Goal: Transaction & Acquisition: Purchase product/service

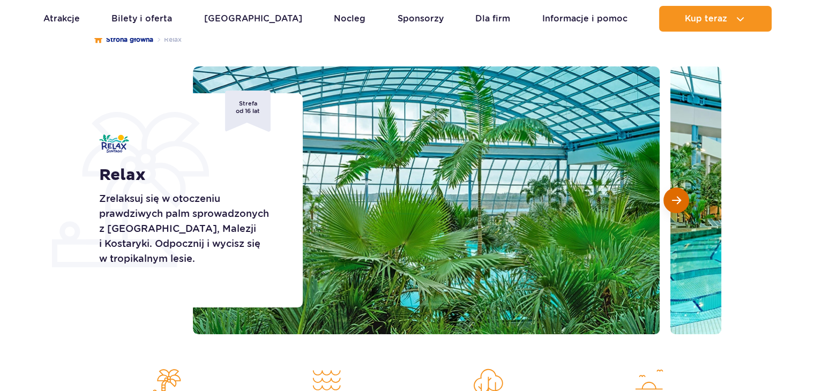
scroll to position [107, 0]
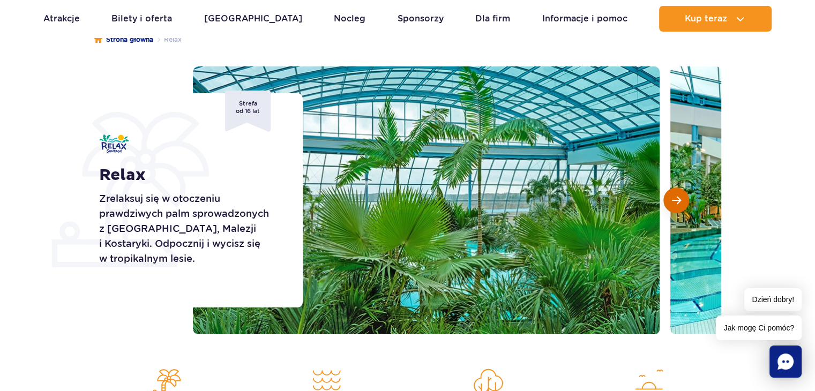
click at [668, 200] on button "Następny slajd" at bounding box center [676, 201] width 26 height 26
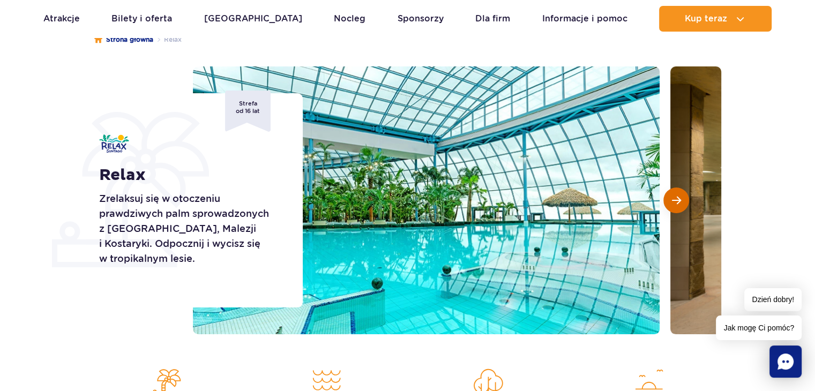
click at [666, 200] on button "Następny slajd" at bounding box center [676, 201] width 26 height 26
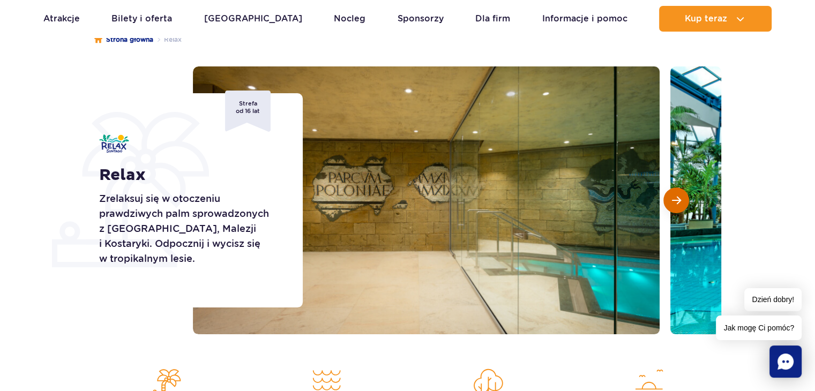
click at [666, 200] on button "Następny slajd" at bounding box center [676, 201] width 26 height 26
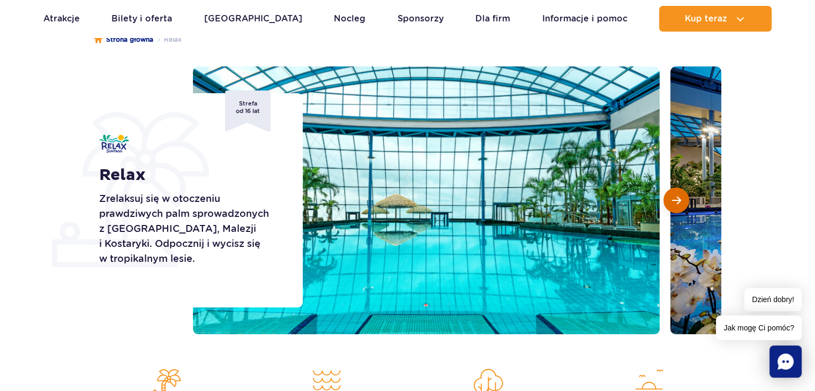
click at [666, 200] on button "Następny slajd" at bounding box center [676, 201] width 26 height 26
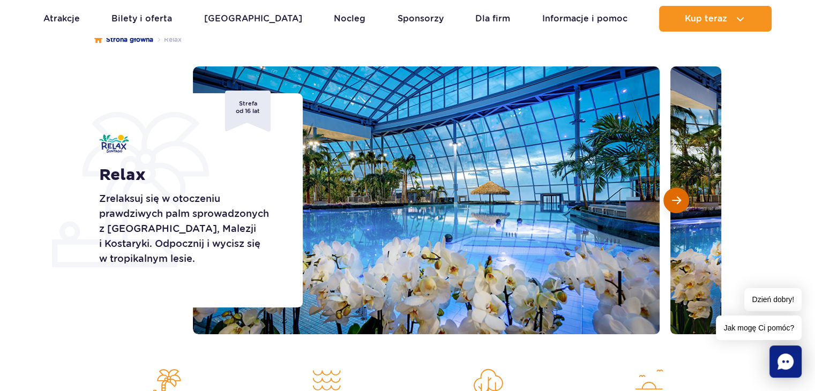
click at [666, 200] on button "Następny slajd" at bounding box center [676, 201] width 26 height 26
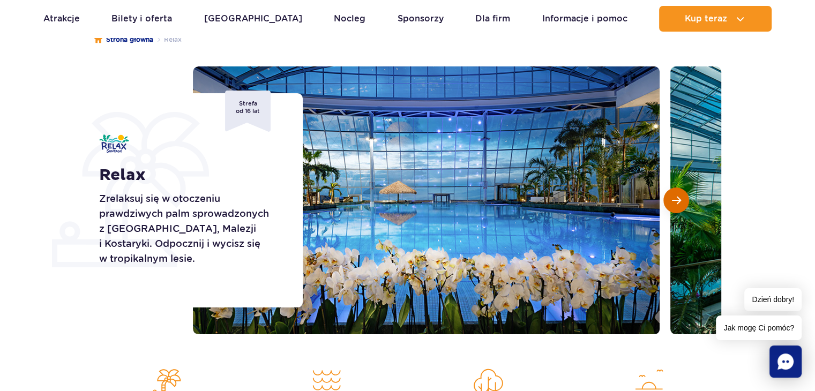
click at [671, 200] on button "Następny slajd" at bounding box center [676, 201] width 26 height 26
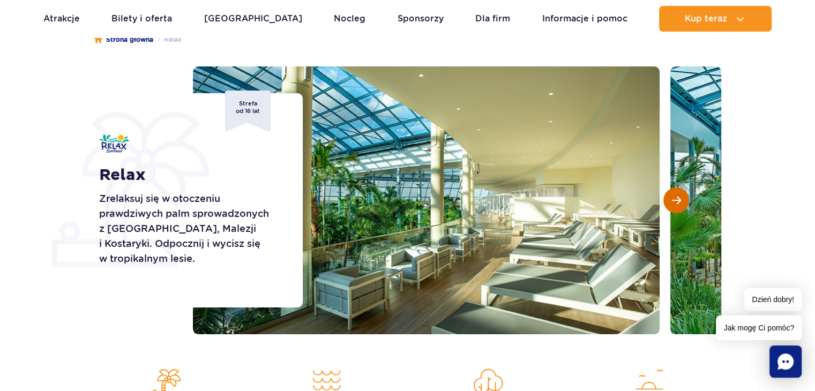
click at [671, 199] on button "Następny slajd" at bounding box center [676, 201] width 26 height 26
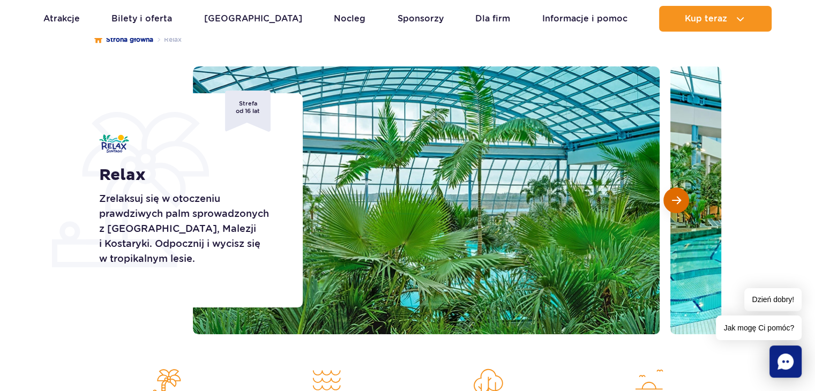
click at [671, 197] on button "Następny slajd" at bounding box center [676, 201] width 26 height 26
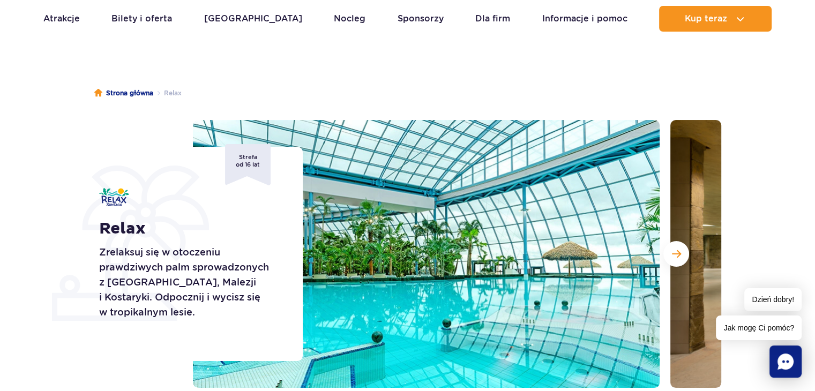
scroll to position [321, 0]
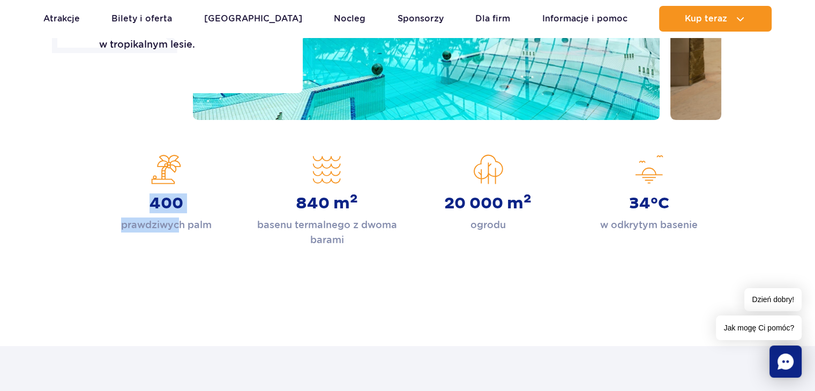
drag, startPoint x: 152, startPoint y: 209, endPoint x: 221, endPoint y: 208, distance: 69.1
click at [182, 216] on div "400 prawdziwych palm" at bounding box center [166, 193] width 145 height 78
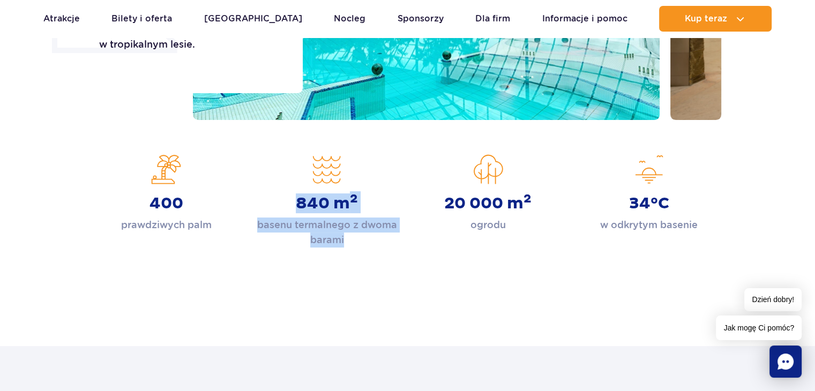
drag, startPoint x: 283, startPoint y: 199, endPoint x: 386, endPoint y: 239, distance: 109.9
click at [393, 240] on div "840 m 2 basenu termalnego z dwoma barami" at bounding box center [326, 200] width 145 height 93
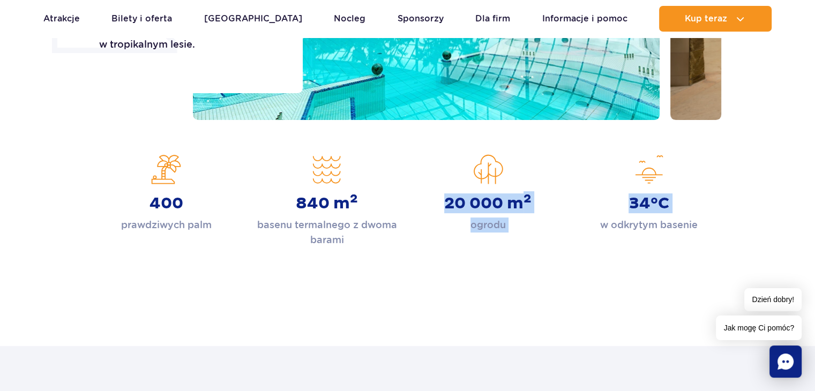
drag, startPoint x: 439, startPoint y: 196, endPoint x: 572, endPoint y: 250, distance: 143.0
click at [572, 250] on div "Strona główna Relax Relax Zrelaksuj się w otoczeniu prawdziwych palm sprowadzon…" at bounding box center [407, 55] width 815 height 513
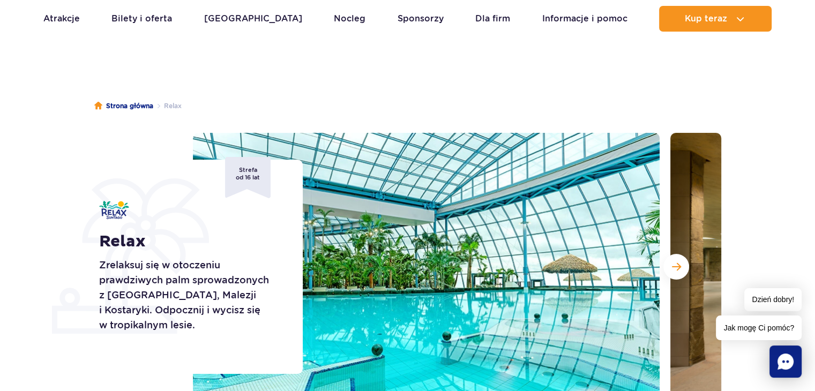
scroll to position [0, 0]
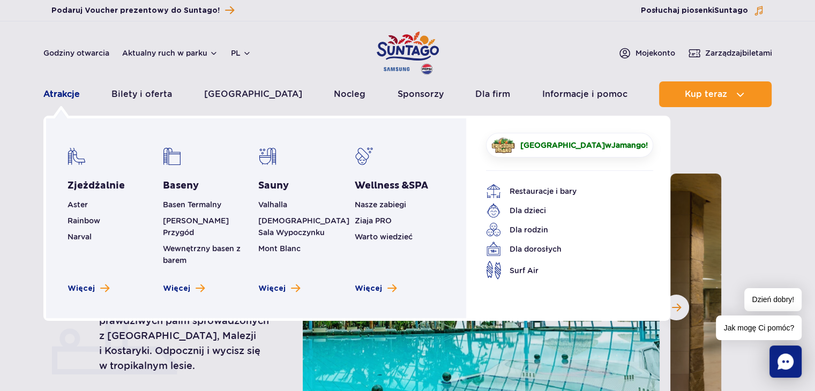
click at [69, 98] on link "Atrakcje" at bounding box center [61, 94] width 36 height 26
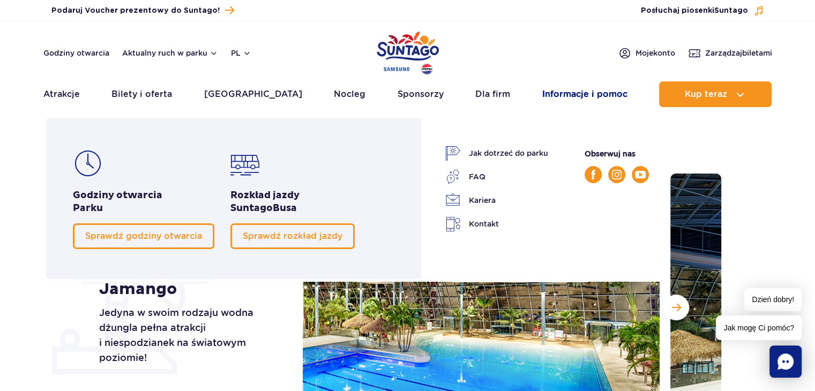
click at [572, 92] on link "Informacje i pomoc" at bounding box center [584, 94] width 85 height 26
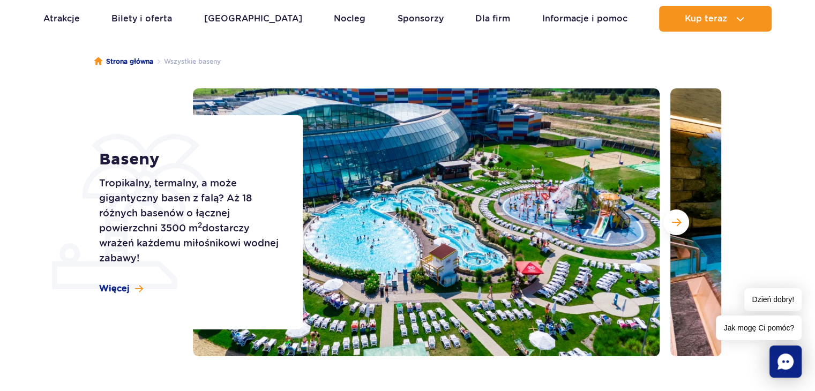
scroll to position [107, 0]
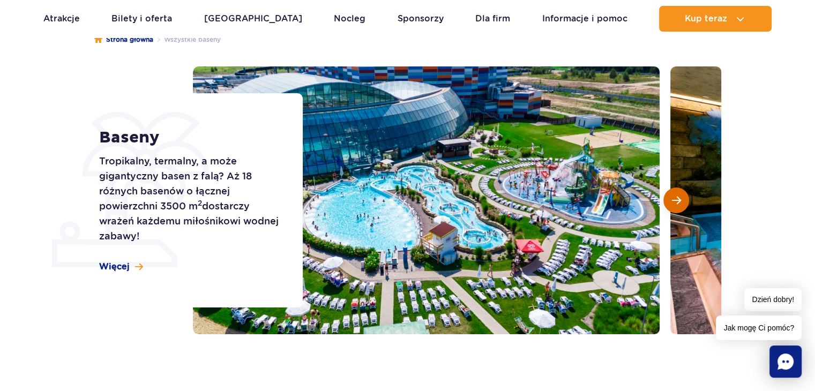
click at [672, 201] on span "Następny slajd" at bounding box center [676, 201] width 9 height 10
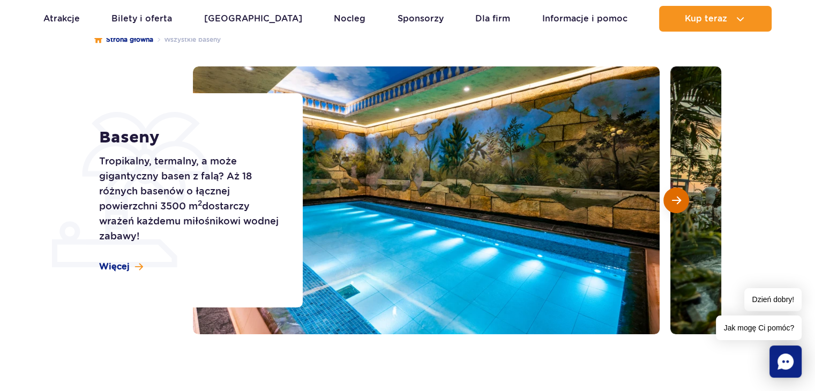
click at [669, 201] on button "Następny slajd" at bounding box center [676, 201] width 26 height 26
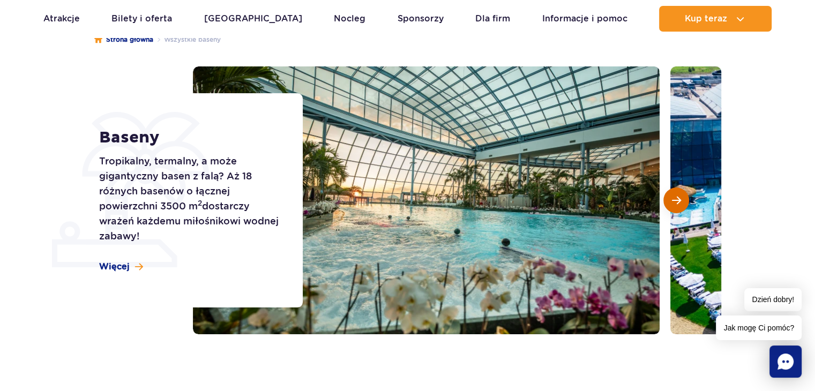
click at [669, 201] on button "Następny slajd" at bounding box center [676, 201] width 26 height 26
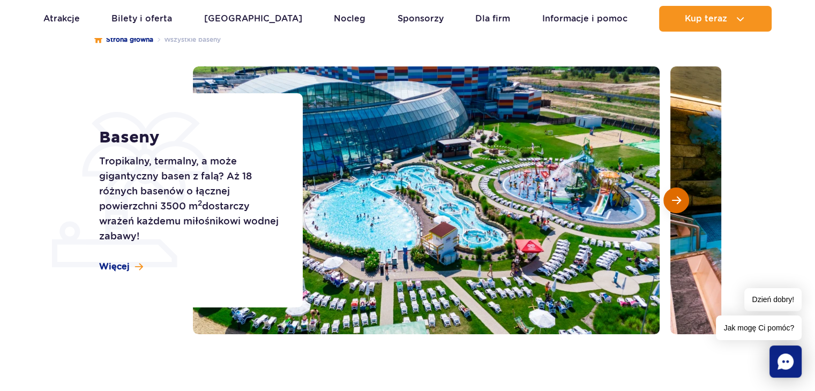
click at [669, 201] on button "Następny slajd" at bounding box center [676, 201] width 26 height 26
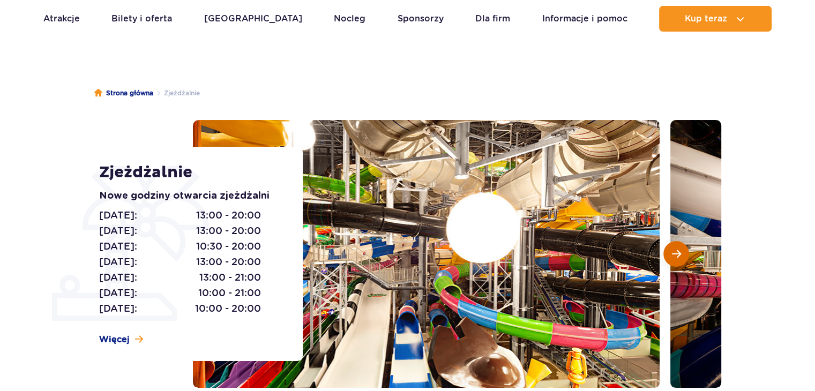
click at [671, 256] on button "Następny slajd" at bounding box center [676, 254] width 26 height 26
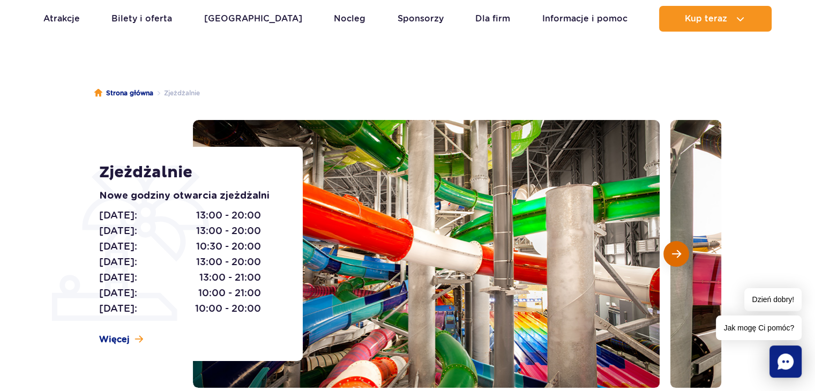
click at [670, 255] on button "Następny slajd" at bounding box center [676, 254] width 26 height 26
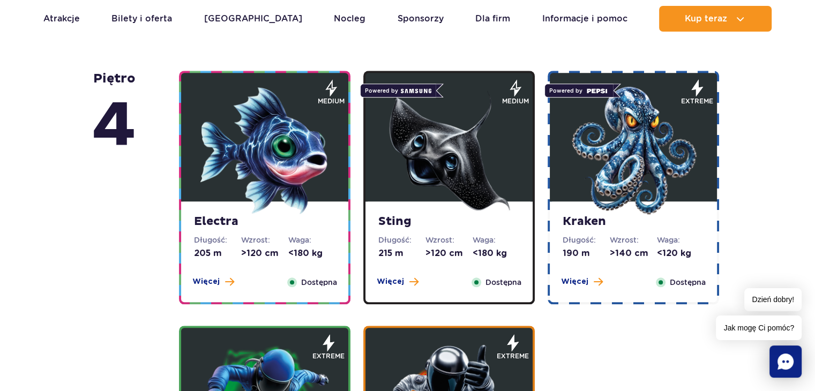
scroll to position [1232, 0]
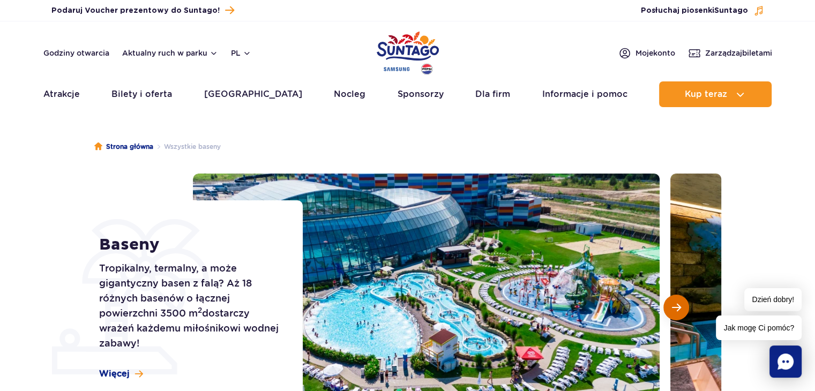
click at [672, 309] on span "Następny slajd" at bounding box center [676, 308] width 9 height 10
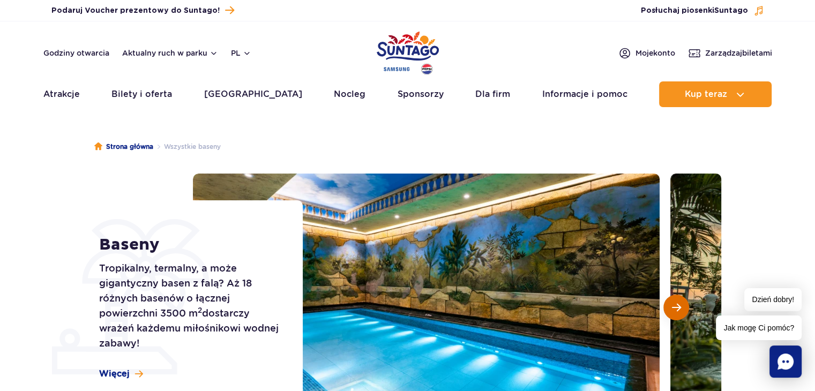
click at [669, 308] on button "Następny slajd" at bounding box center [676, 308] width 26 height 26
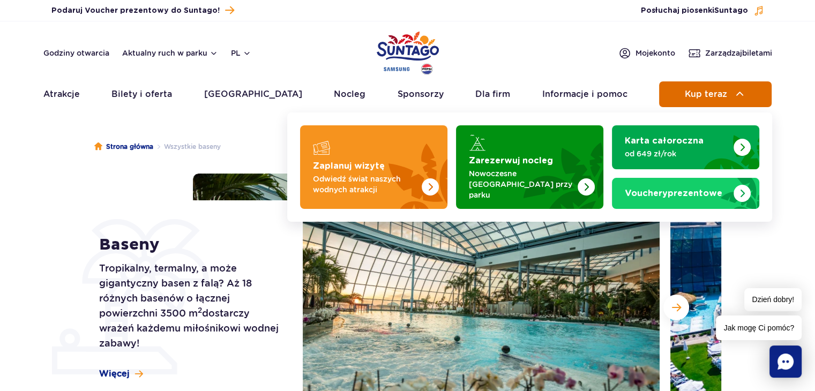
click at [729, 93] on button "Kup teraz" at bounding box center [715, 94] width 113 height 26
click at [710, 94] on span "Kup teraz" at bounding box center [706, 94] width 42 height 10
click at [710, 91] on span "Kup teraz" at bounding box center [706, 94] width 42 height 10
click at [700, 95] on span "Kup teraz" at bounding box center [706, 94] width 42 height 10
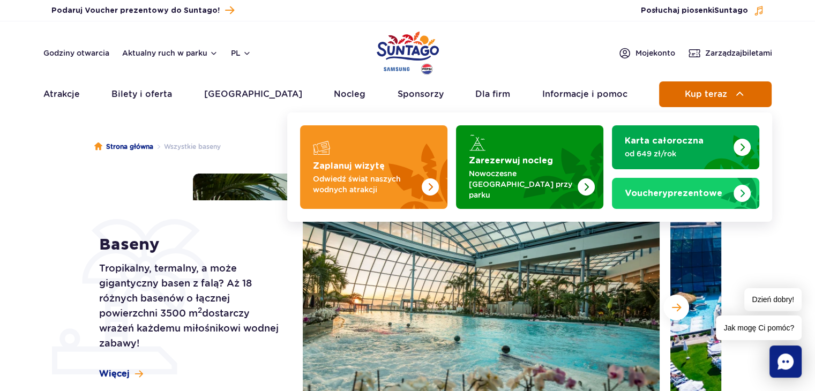
click at [700, 95] on span "Kup teraz" at bounding box center [706, 94] width 42 height 10
click at [699, 95] on span "Kup teraz" at bounding box center [706, 94] width 42 height 10
click at [697, 95] on span "Kup teraz" at bounding box center [706, 94] width 42 height 10
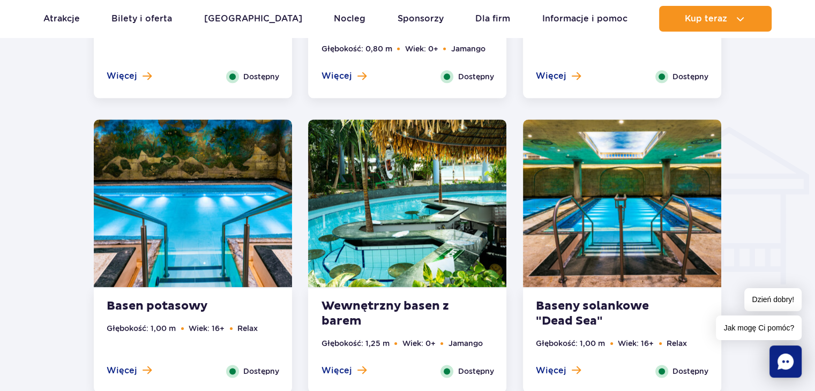
scroll to position [1500, 0]
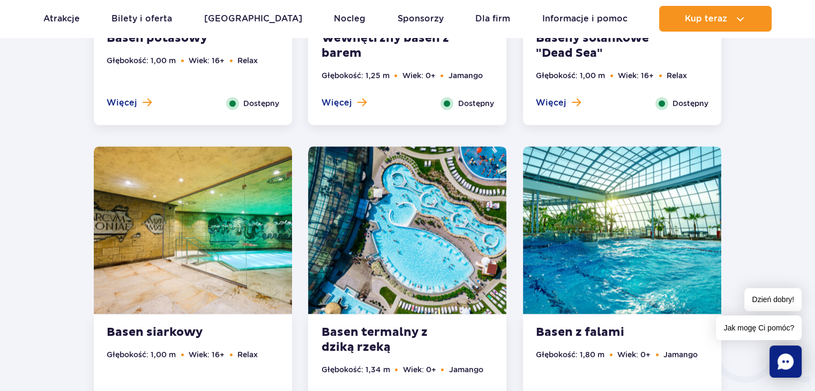
click at [436, 271] on img at bounding box center [407, 230] width 198 height 168
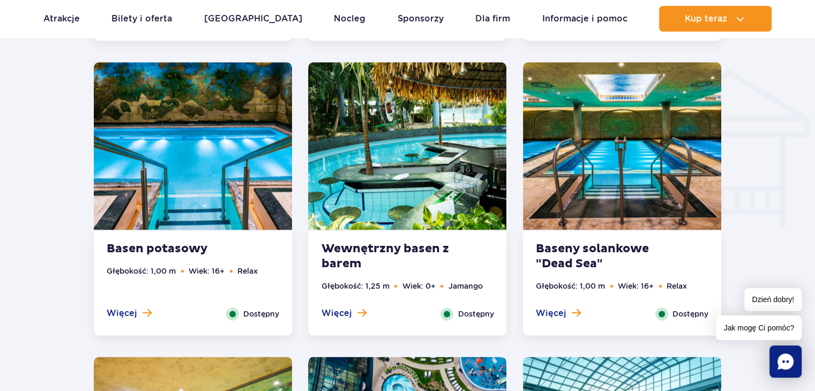
scroll to position [915, 0]
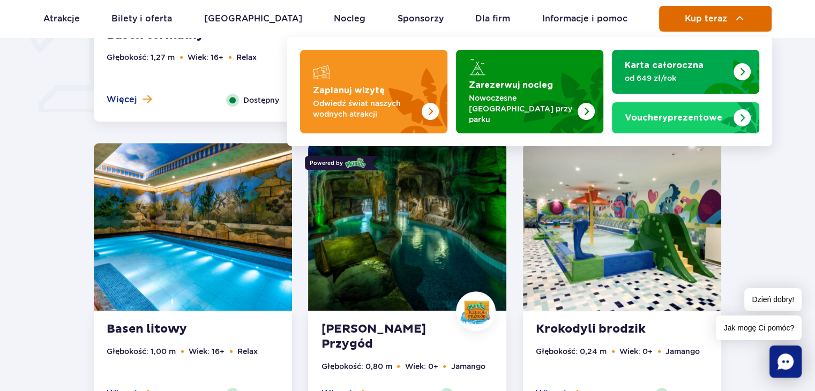
click at [708, 18] on span "Kup teraz" at bounding box center [706, 19] width 42 height 10
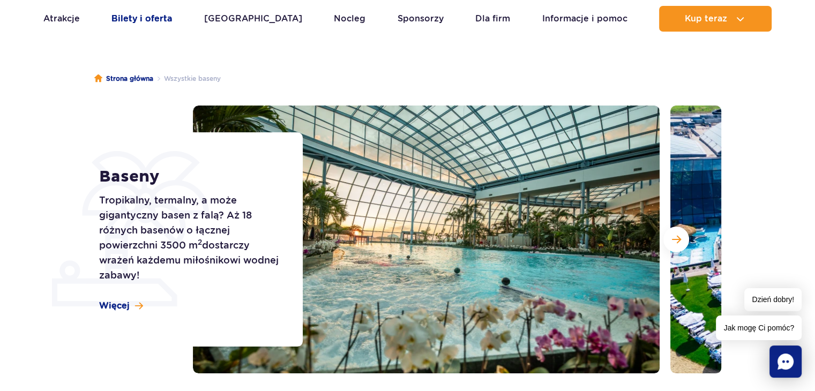
scroll to position [57, 0]
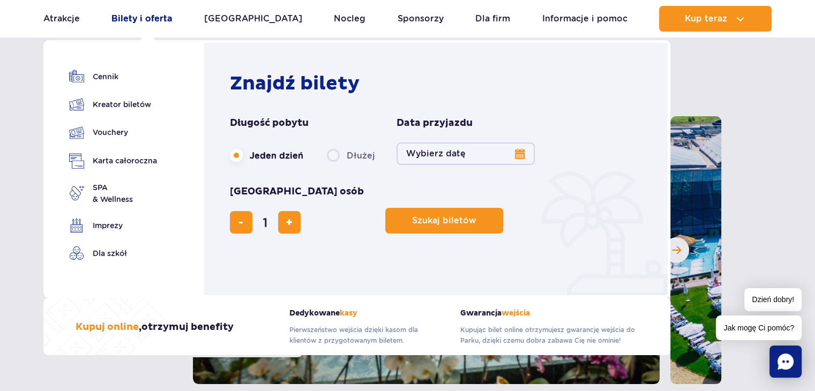
click at [158, 16] on link "Bilety i oferta" at bounding box center [141, 19] width 61 height 26
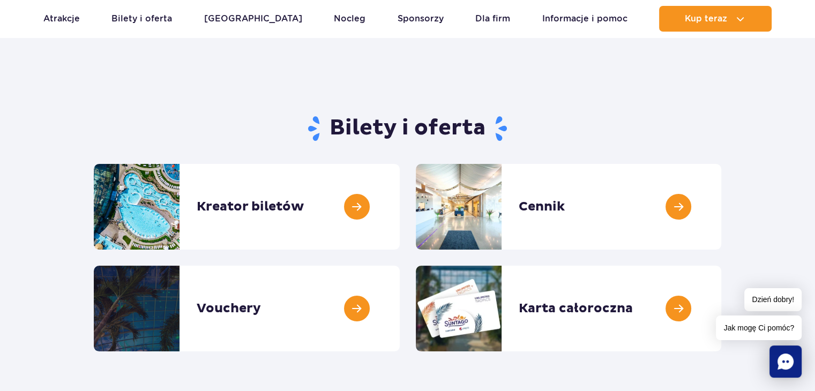
scroll to position [54, 0]
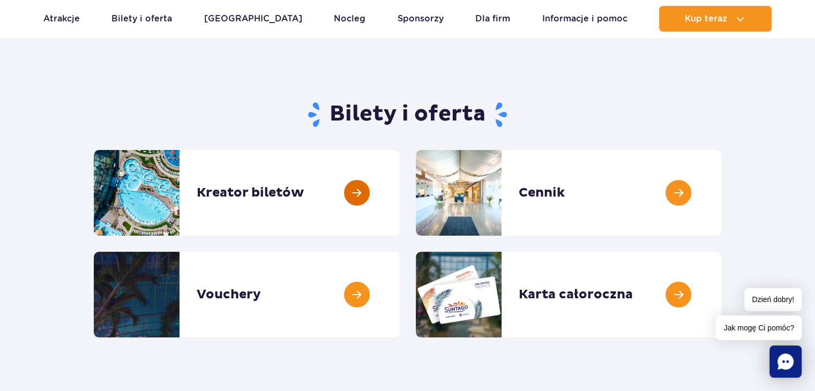
click at [400, 190] on link at bounding box center [400, 193] width 0 height 86
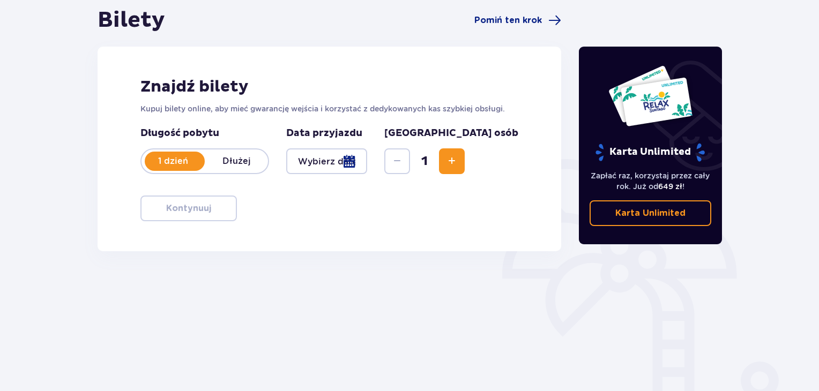
scroll to position [107, 0]
click at [367, 158] on div at bounding box center [326, 161] width 81 height 26
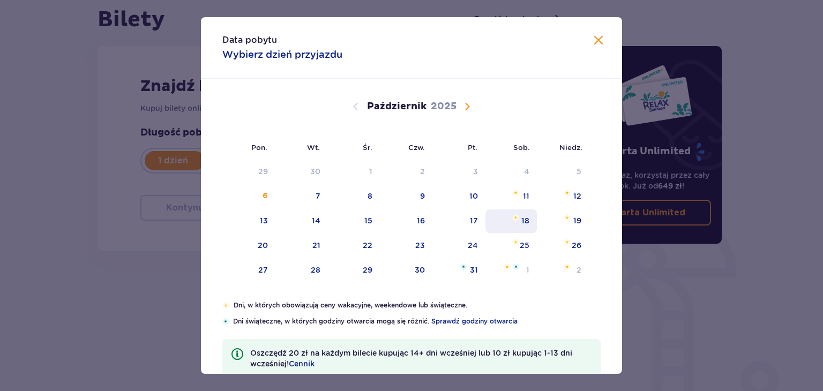
click at [518, 219] on div "18" at bounding box center [511, 221] width 52 height 24
type input "18.10.25"
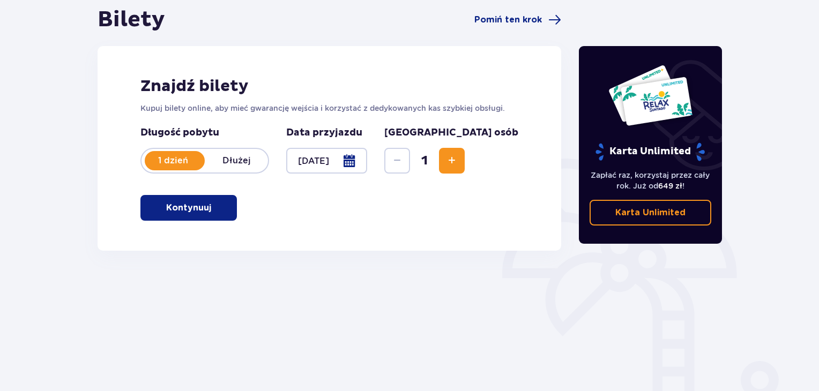
click at [458, 166] on span "Zwiększ" at bounding box center [451, 160] width 13 height 13
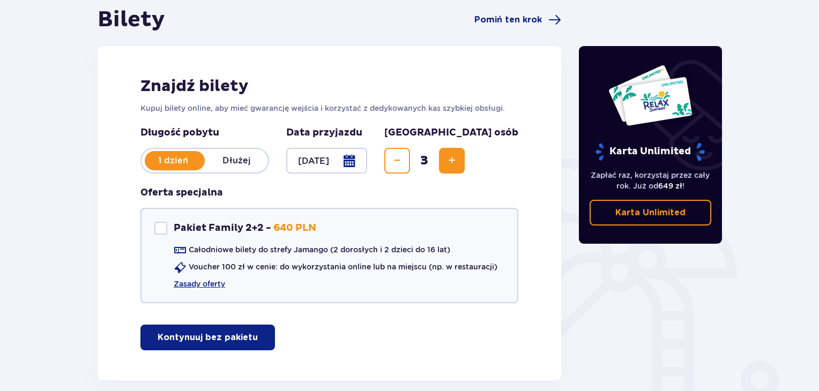
click at [229, 341] on p "Kontynuuj bez pakietu" at bounding box center [208, 338] width 100 height 12
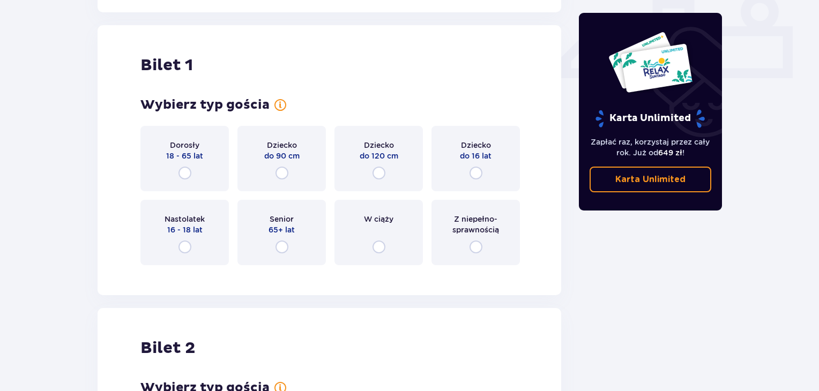
scroll to position [487, 0]
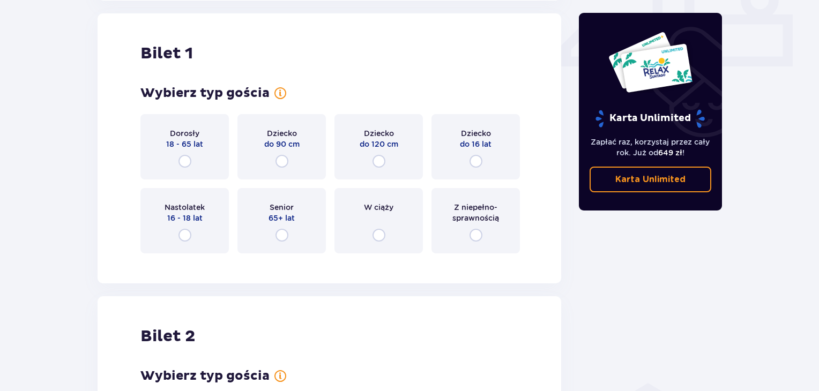
click at [181, 159] on input "radio" at bounding box center [184, 161] width 13 height 13
radio input "true"
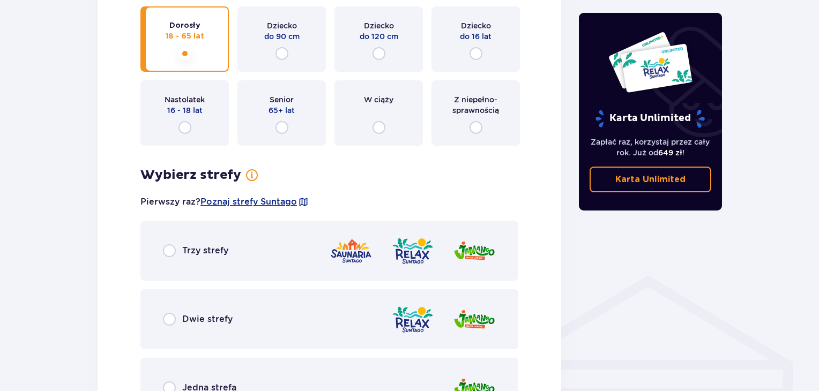
scroll to position [695, 0]
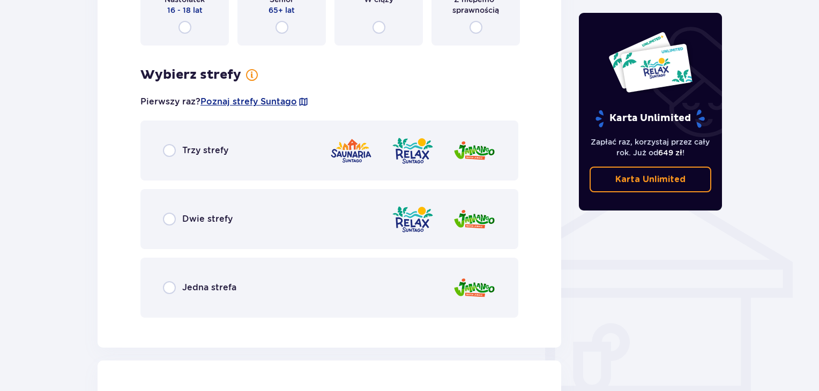
click at [173, 215] on input "radio" at bounding box center [169, 219] width 13 height 13
radio input "true"
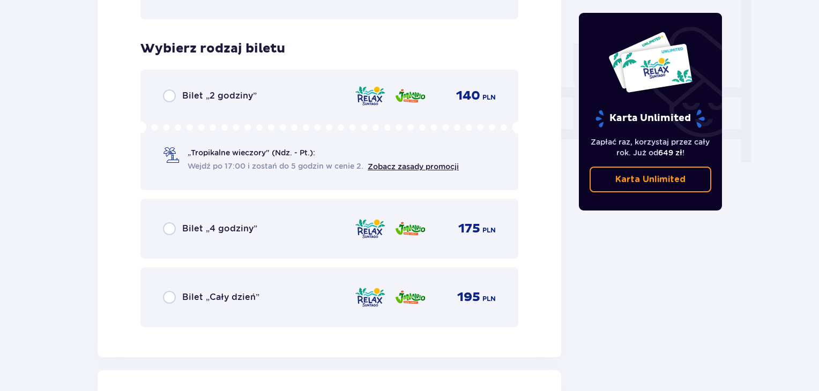
scroll to position [967, 0]
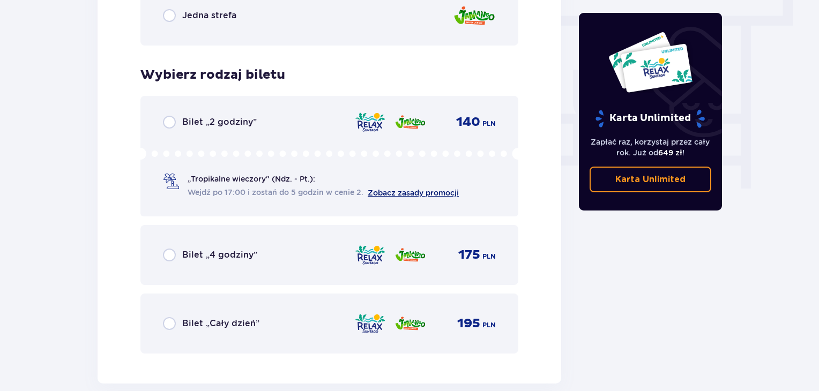
click at [387, 192] on link "Zobacz zasady promocji" at bounding box center [413, 193] width 91 height 9
click at [168, 257] on input "radio" at bounding box center [169, 255] width 13 height 13
radio input "true"
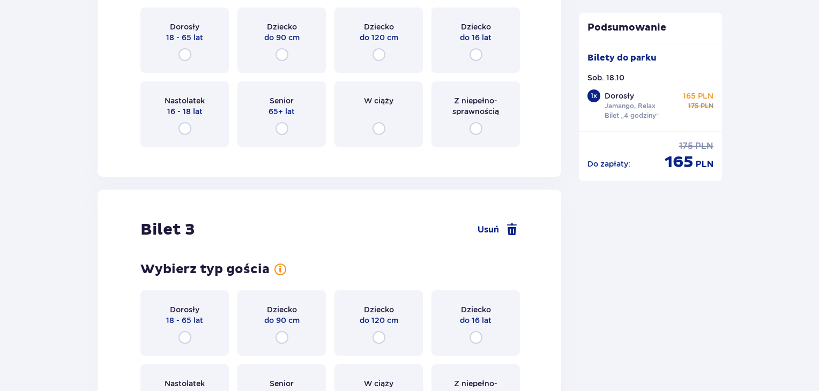
click at [182, 52] on input "radio" at bounding box center [184, 54] width 13 height 13
radio input "true"
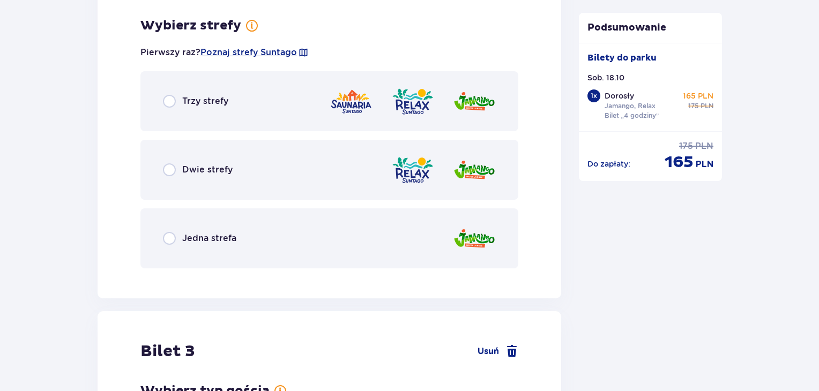
scroll to position [1611, 0]
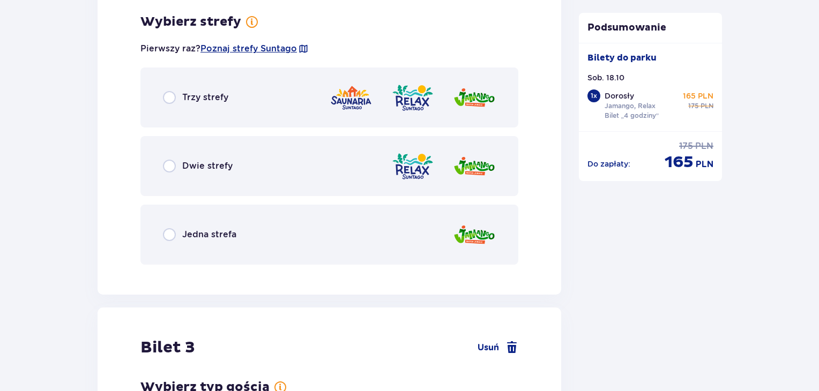
click at [165, 166] on input "radio" at bounding box center [169, 166] width 13 height 13
radio input "true"
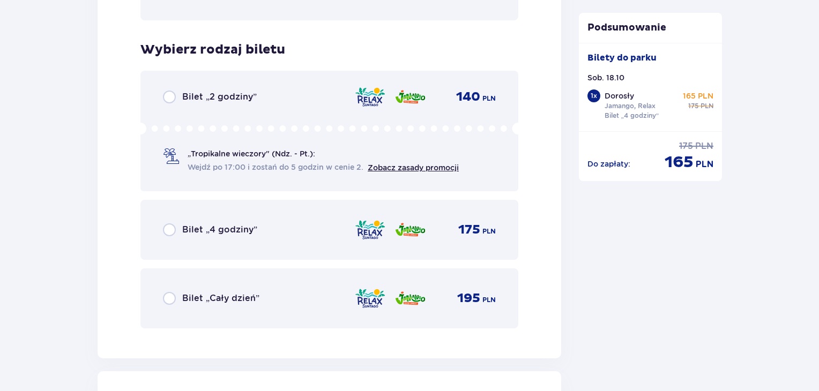
scroll to position [1883, 0]
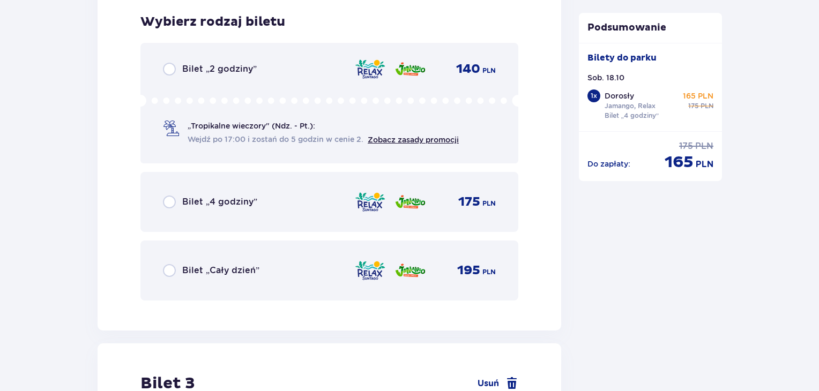
click at [169, 200] on input "radio" at bounding box center [169, 202] width 13 height 13
radio input "true"
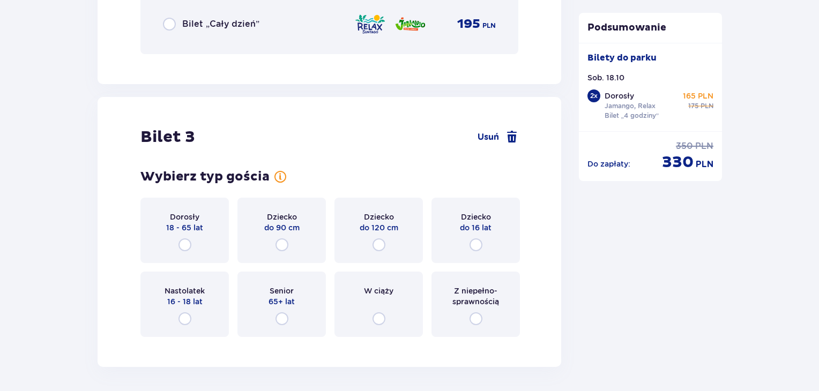
scroll to position [2212, 0]
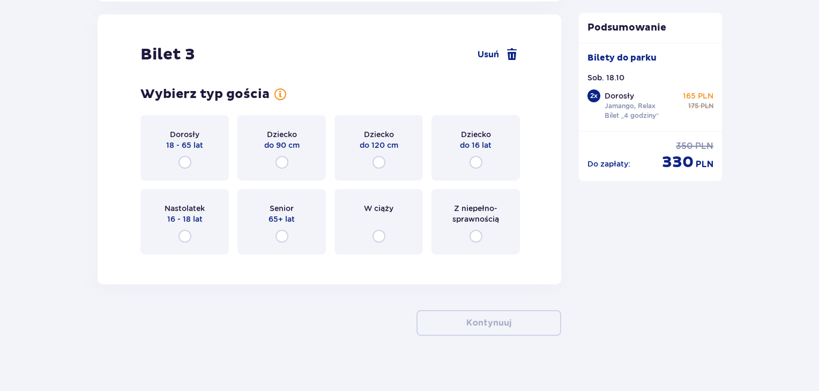
click at [183, 238] on input "radio" at bounding box center [184, 236] width 13 height 13
radio input "true"
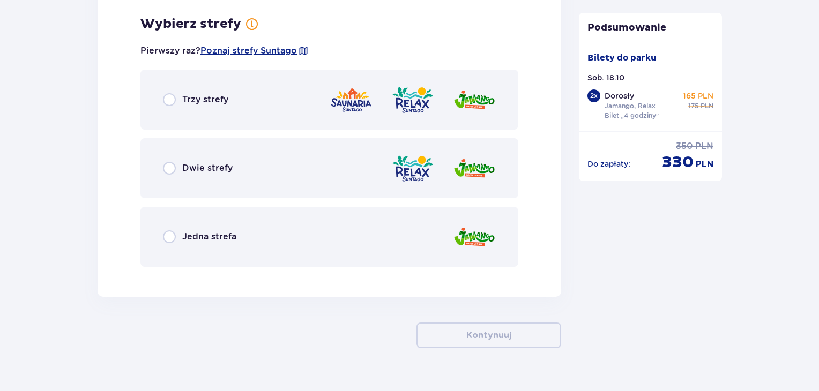
scroll to position [2474, 0]
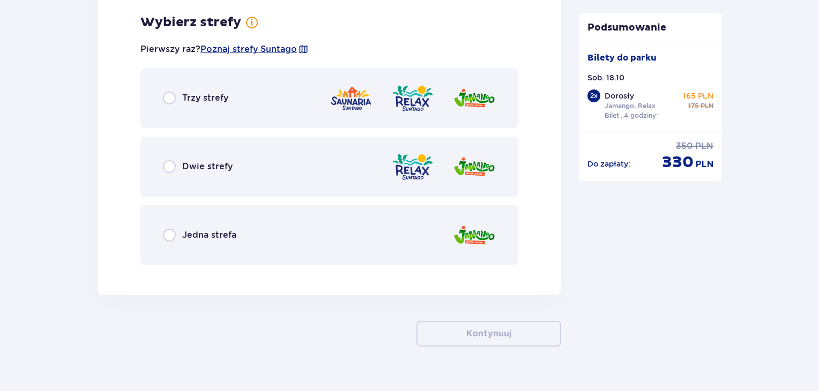
click at [168, 168] on input "radio" at bounding box center [169, 166] width 13 height 13
radio input "true"
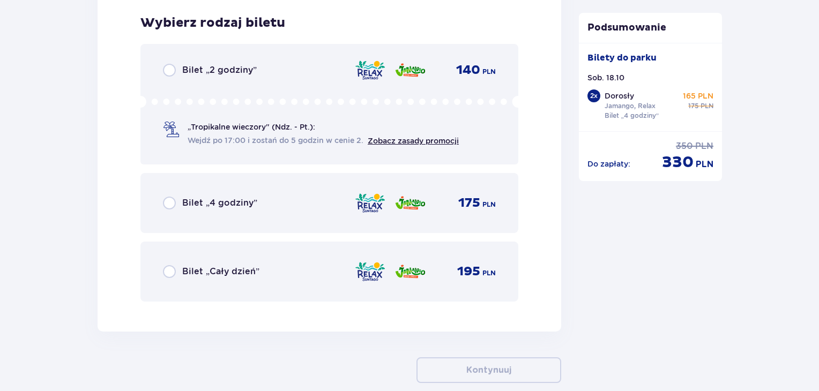
scroll to position [2746, 0]
click at [169, 199] on input "radio" at bounding box center [169, 202] width 13 height 13
radio input "true"
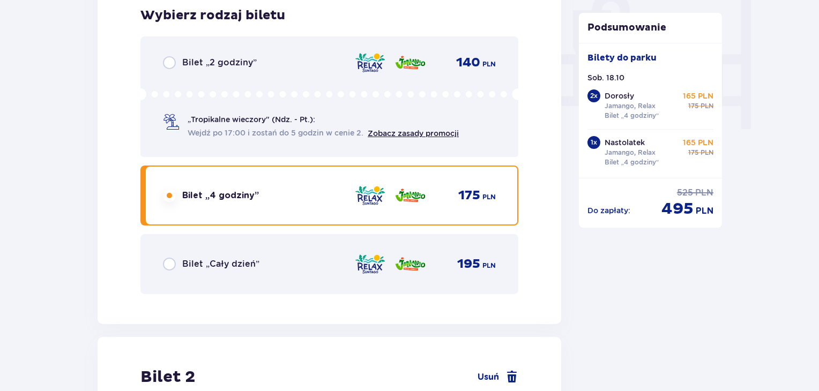
scroll to position [979, 0]
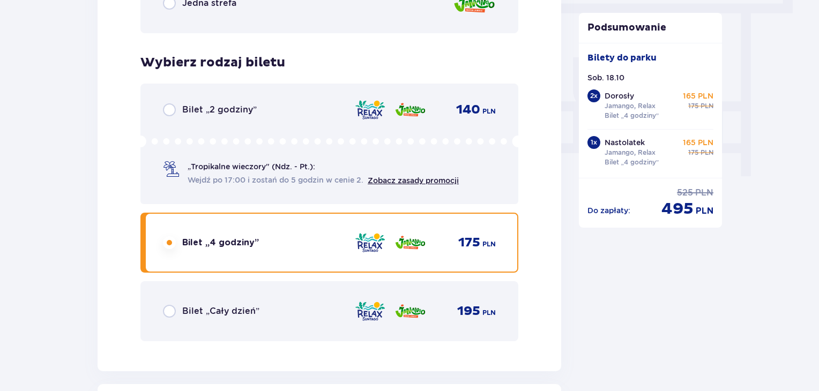
click at [170, 110] on input "radio" at bounding box center [169, 109] width 13 height 13
radio input "true"
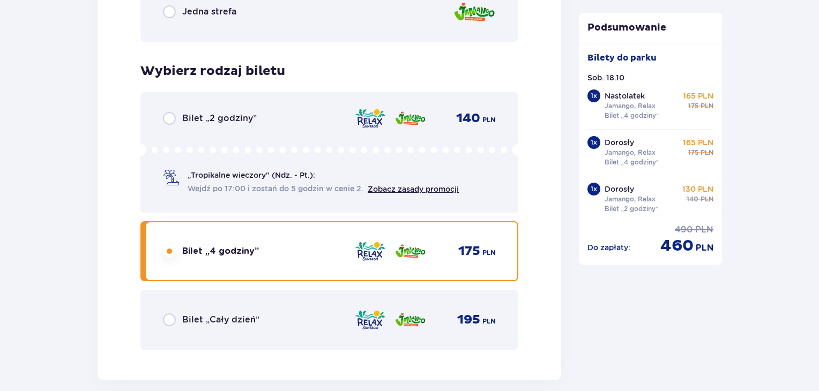
scroll to position [2694, 0]
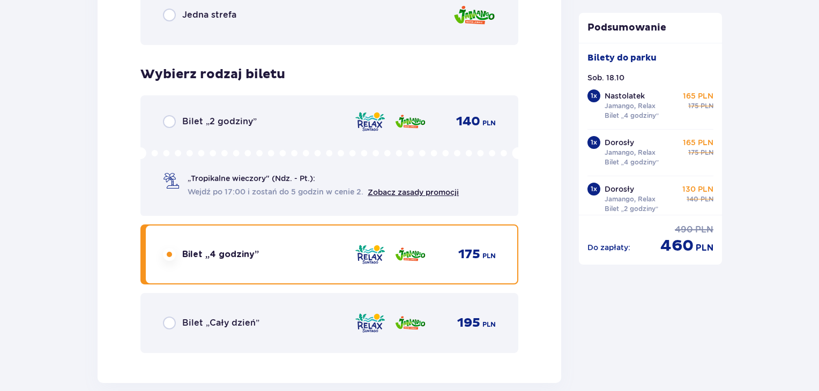
click at [161, 118] on div "Bilet „2 godziny” 140 PLN „Tropikalne wieczory" (Ndz. - Pt.): Wejdź po 17:00 i …" at bounding box center [329, 155] width 378 height 121
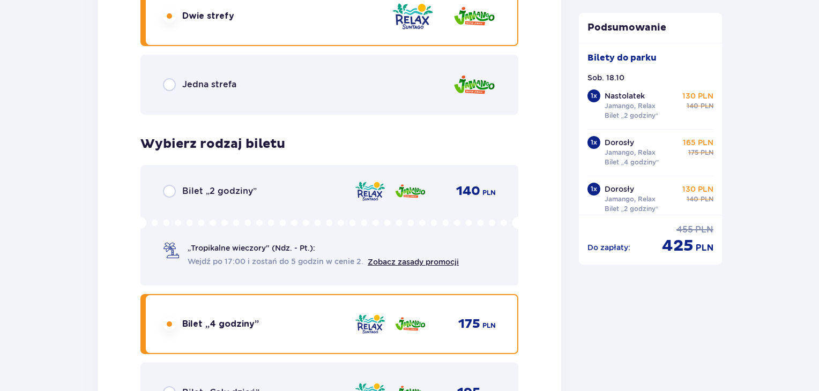
scroll to position [1784, 0]
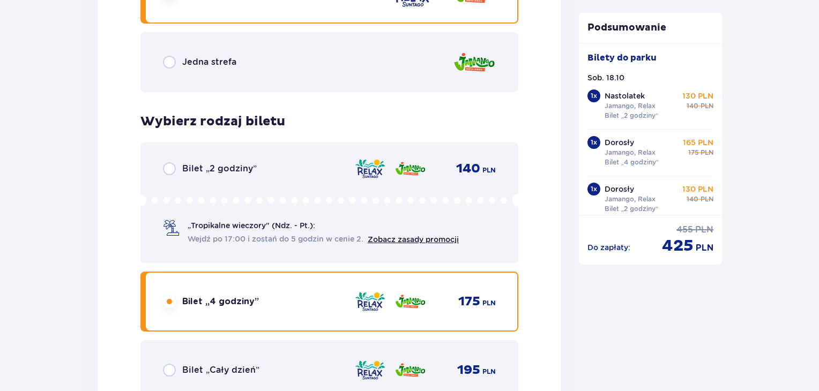
click at [169, 167] on input "radio" at bounding box center [169, 168] width 13 height 13
radio input "true"
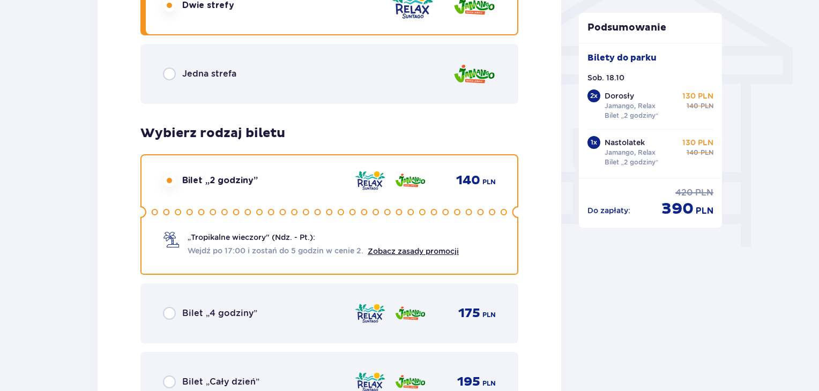
scroll to position [911, 0]
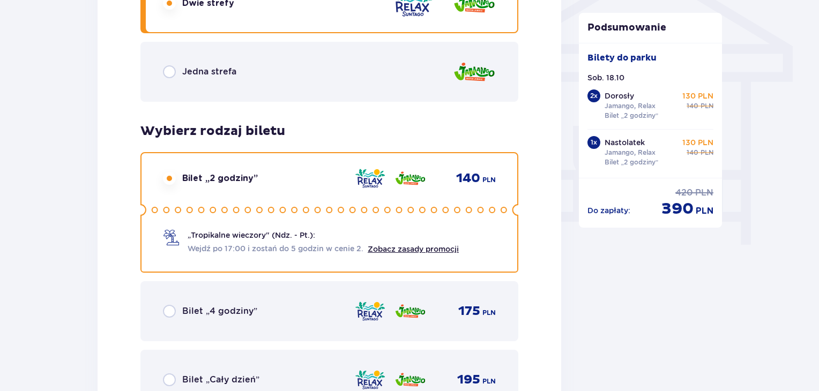
click at [170, 308] on input "radio" at bounding box center [169, 311] width 13 height 13
radio input "true"
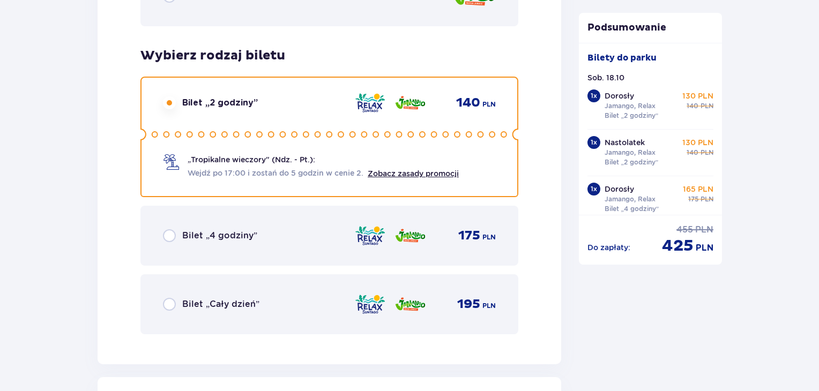
scroll to position [1837, 0]
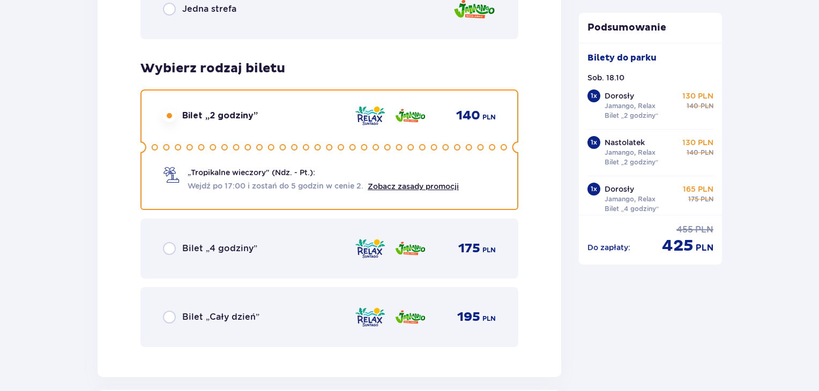
click at [167, 249] on input "radio" at bounding box center [169, 248] width 13 height 13
radio input "true"
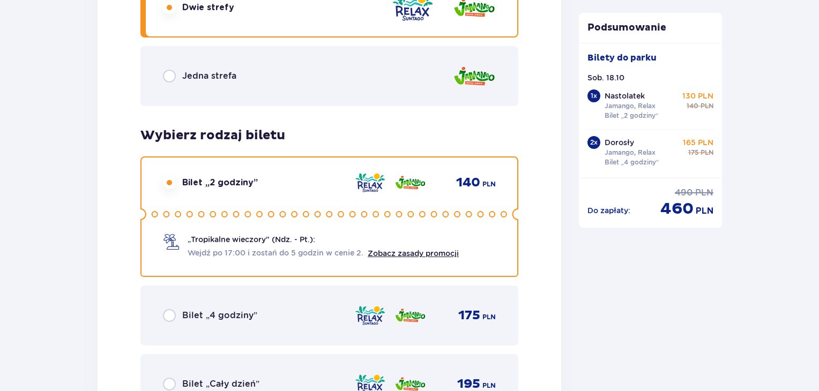
scroll to position [2694, 0]
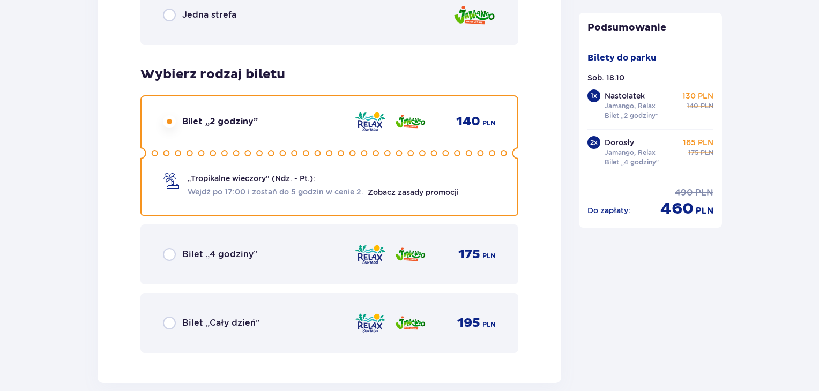
click at [163, 251] on input "radio" at bounding box center [169, 254] width 13 height 13
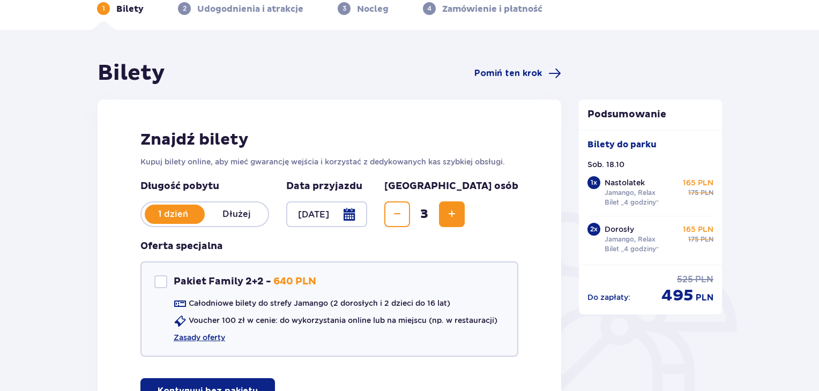
scroll to position [0, 0]
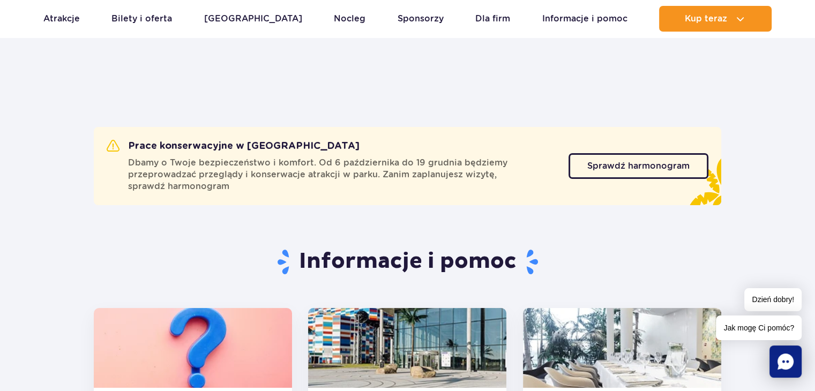
scroll to position [214, 0]
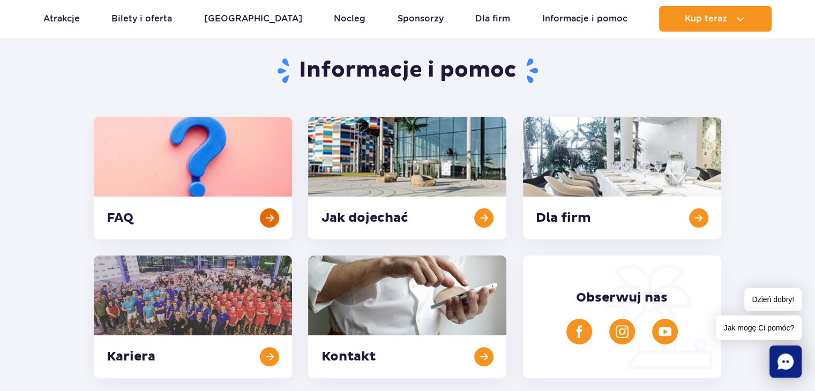
click at [201, 172] on link at bounding box center [193, 178] width 198 height 123
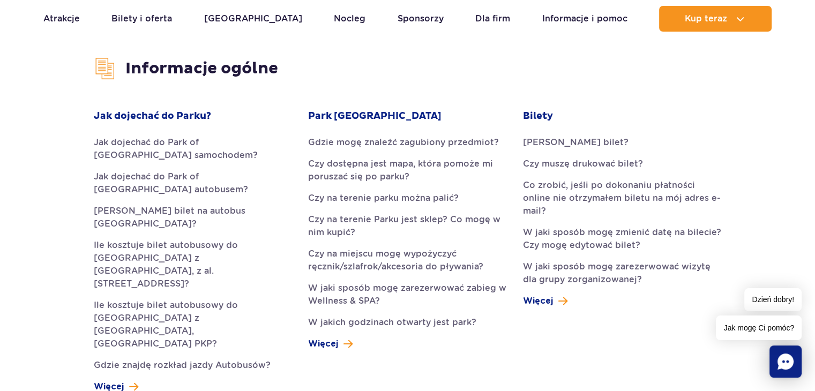
scroll to position [429, 0]
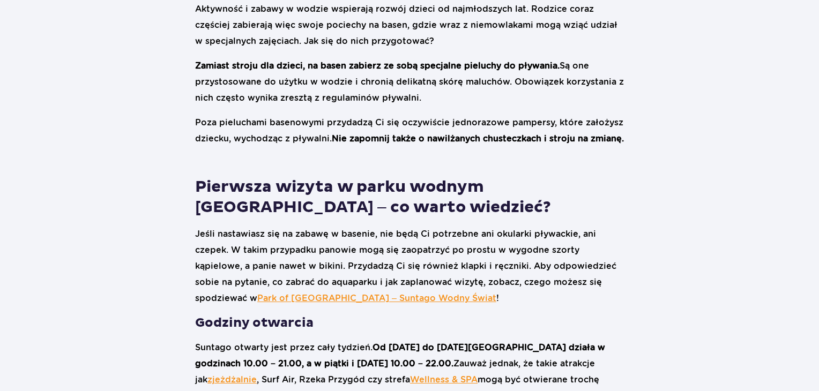
scroll to position [1286, 0]
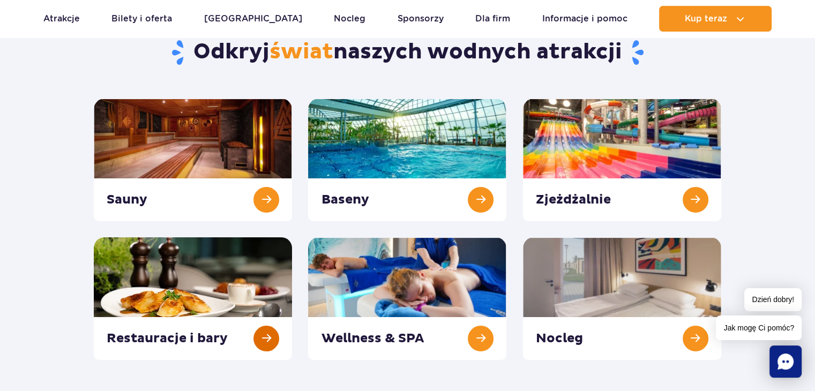
click at [161, 278] on link at bounding box center [193, 298] width 198 height 123
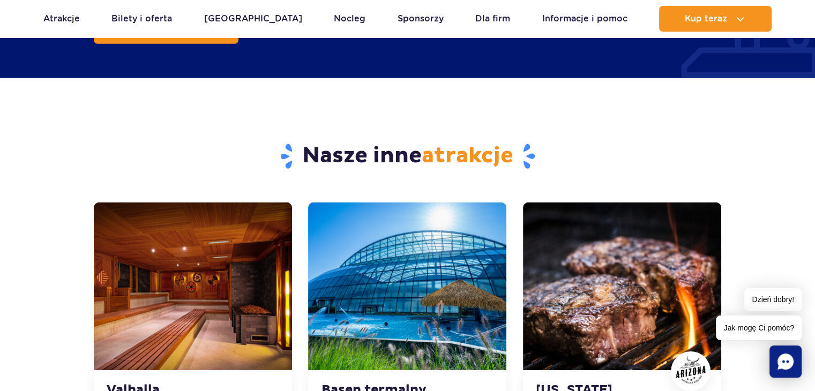
scroll to position [3268, 0]
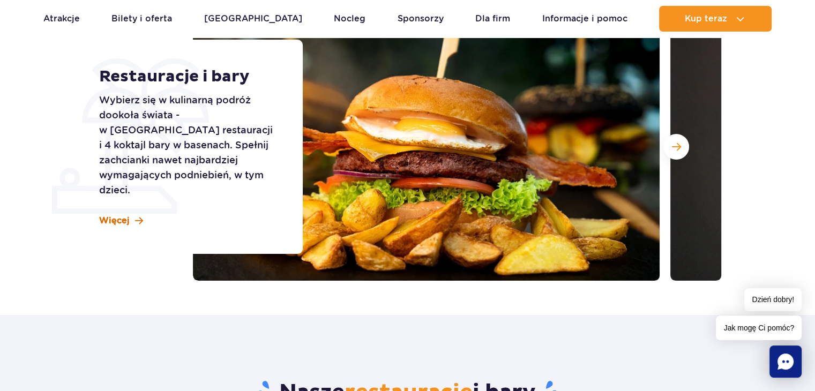
click at [113, 215] on span "Więcej" at bounding box center [114, 221] width 31 height 12
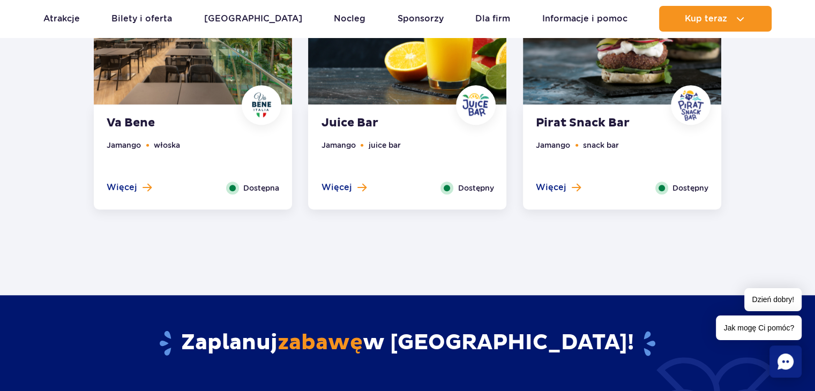
scroll to position [797, 0]
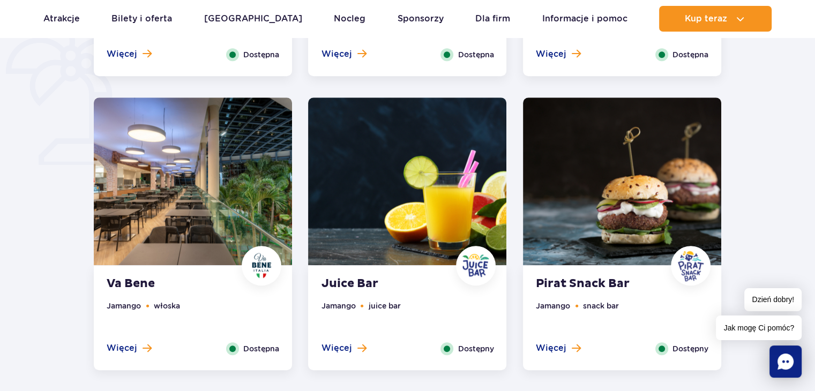
click at [560, 281] on strong "Pirat Snack Bar" at bounding box center [601, 283] width 130 height 15
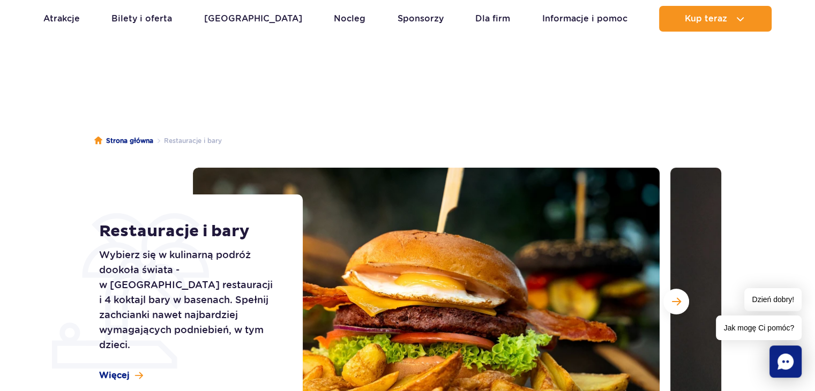
scroll to position [0, 0]
